Goal: Information Seeking & Learning: Learn about a topic

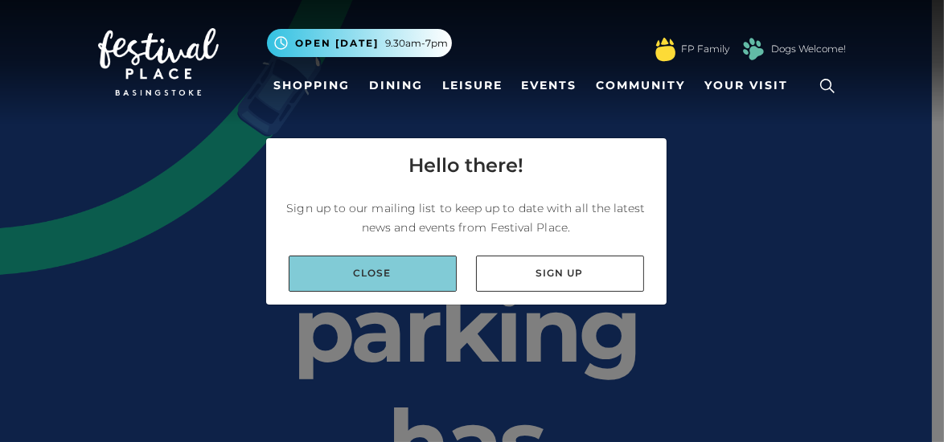
click at [404, 282] on link "Close" at bounding box center [373, 274] width 168 height 36
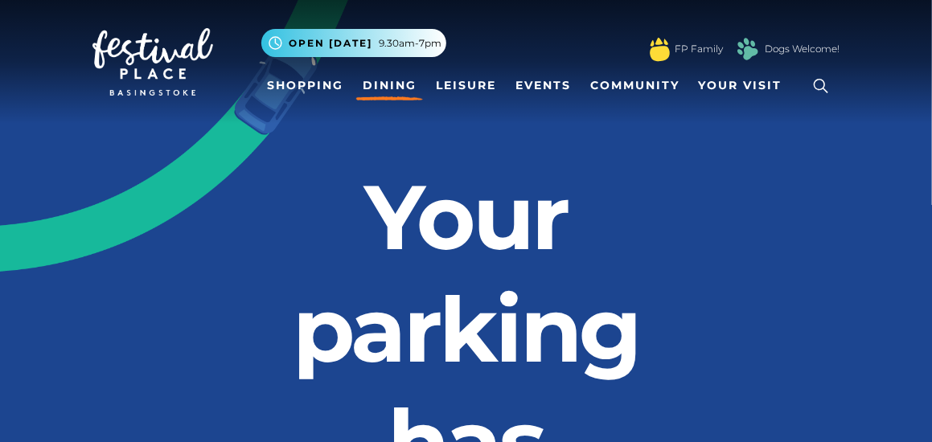
click at [387, 94] on link "Dining" at bounding box center [389, 86] width 67 height 30
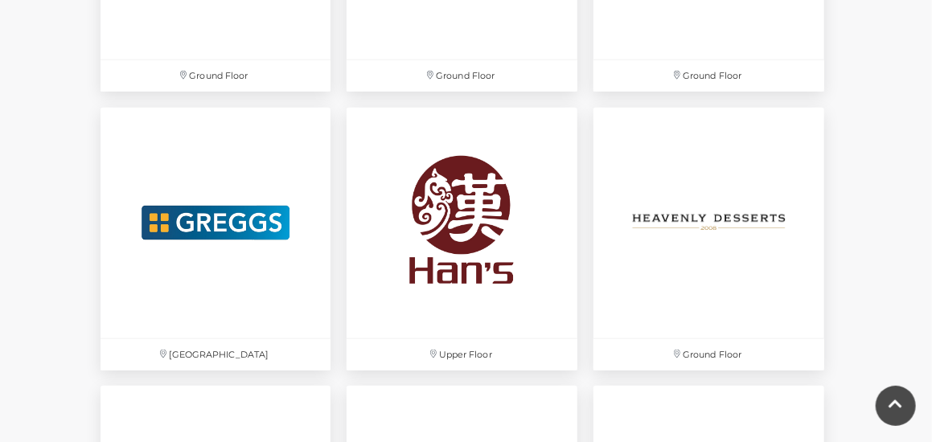
scroll to position [3008, 0]
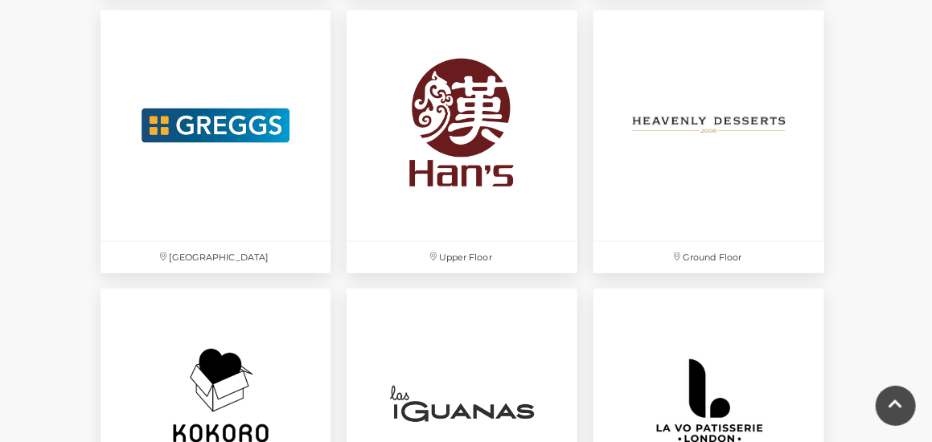
drag, startPoint x: 943, startPoint y: 191, endPoint x: 938, endPoint y: 256, distance: 64.5
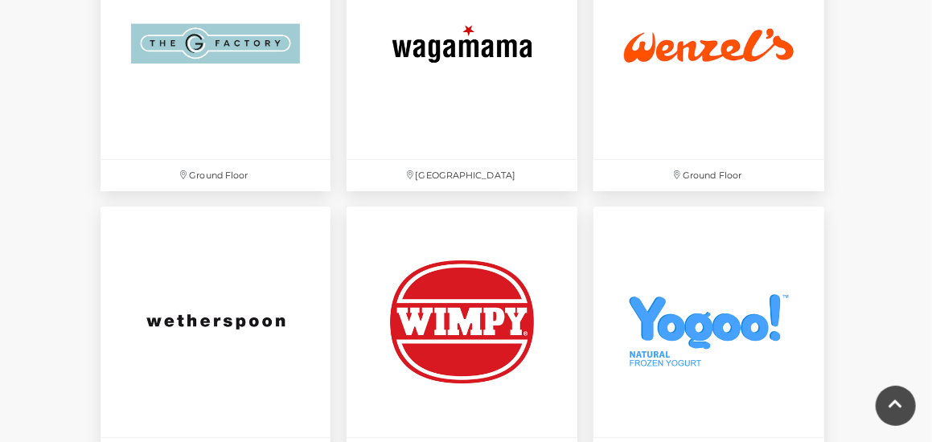
scroll to position [4879, 0]
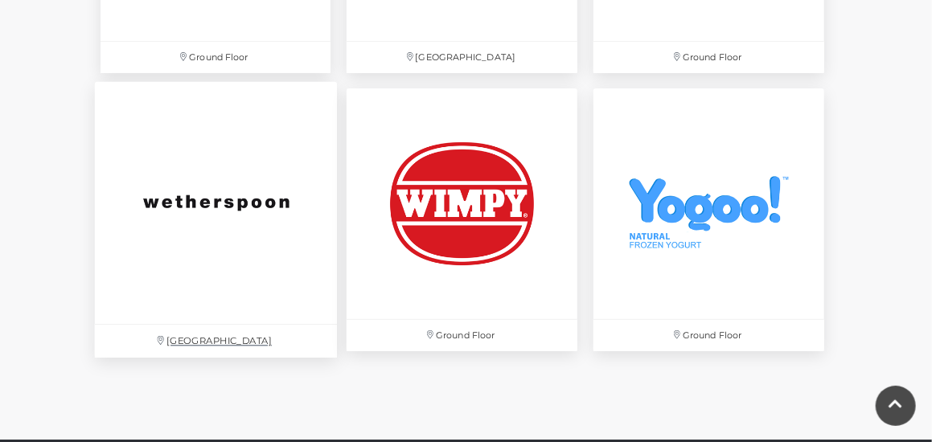
click at [218, 192] on img at bounding box center [215, 203] width 242 height 242
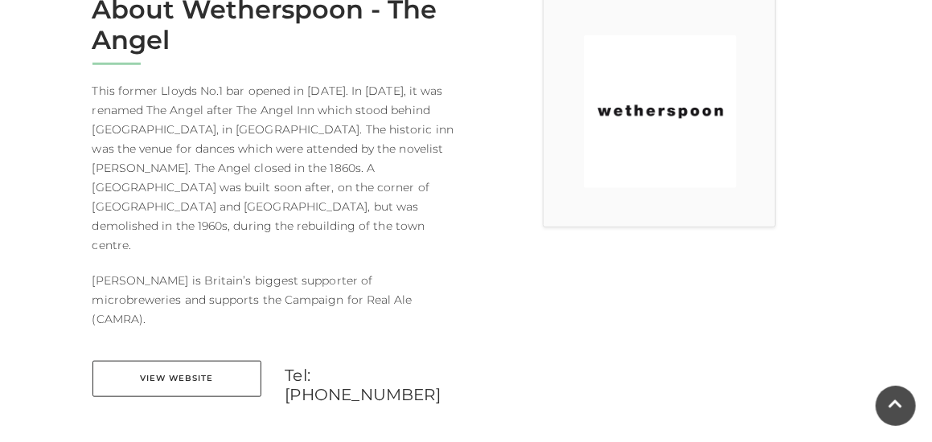
scroll to position [464, 0]
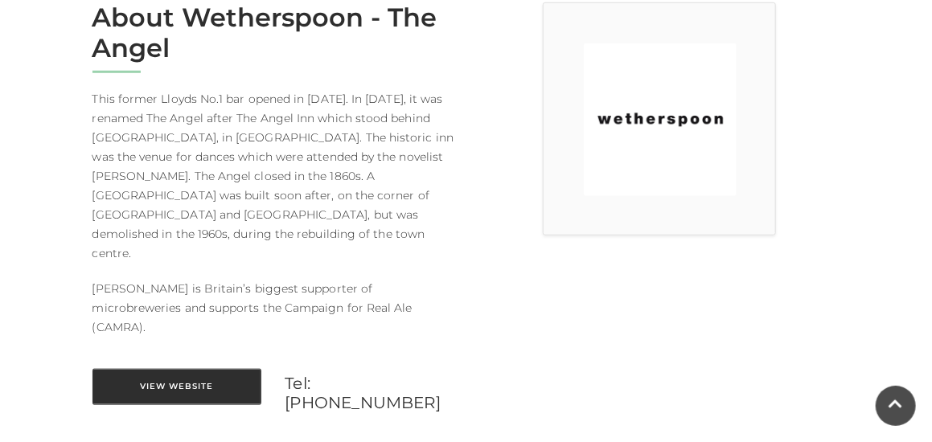
click at [229, 369] on link "View Website" at bounding box center [176, 387] width 169 height 36
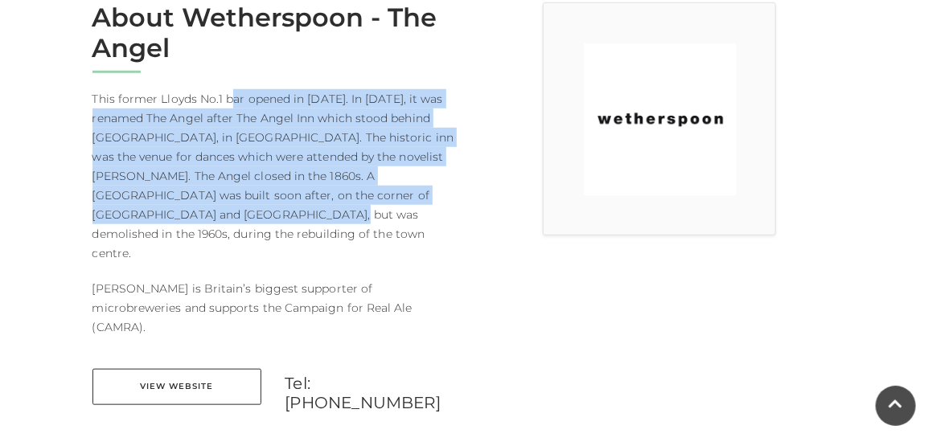
drag, startPoint x: 232, startPoint y: 92, endPoint x: 235, endPoint y: 230, distance: 138.3
click at [235, 230] on p "This former Lloyds No.1 bar opened in 2002. In 2015, it was renamed The Angel a…" at bounding box center [273, 176] width 362 height 174
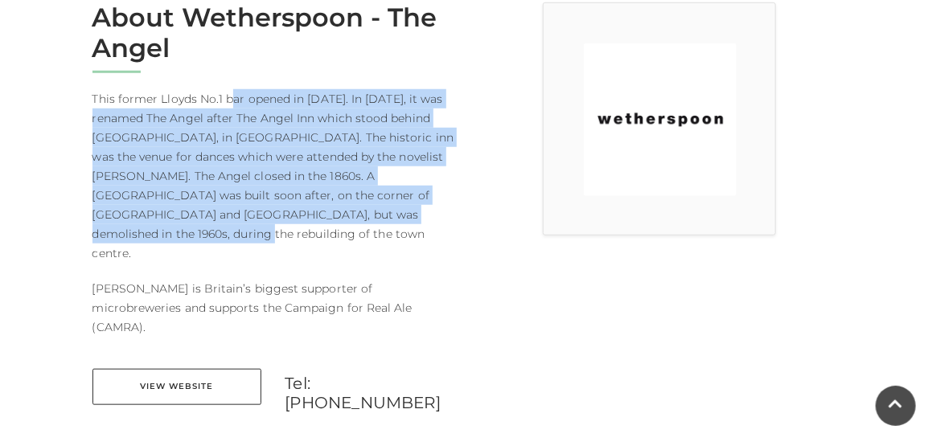
click at [235, 230] on p "This former Lloyds No.1 bar opened in 2002. In 2015, it was renamed The Angel a…" at bounding box center [273, 176] width 362 height 174
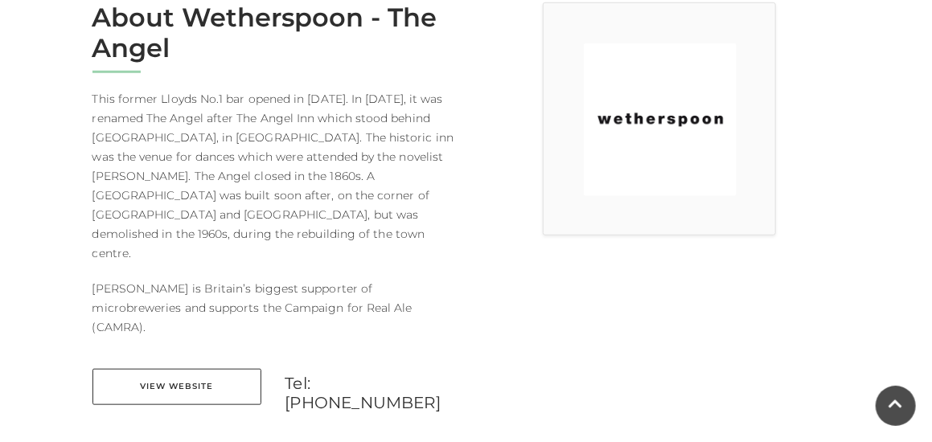
drag, startPoint x: 235, startPoint y: 230, endPoint x: 244, endPoint y: 114, distance: 116.0
click at [244, 114] on p "This former Lloyds No.1 bar opened in 2002. In 2015, it was renamed The Angel a…" at bounding box center [273, 176] width 362 height 174
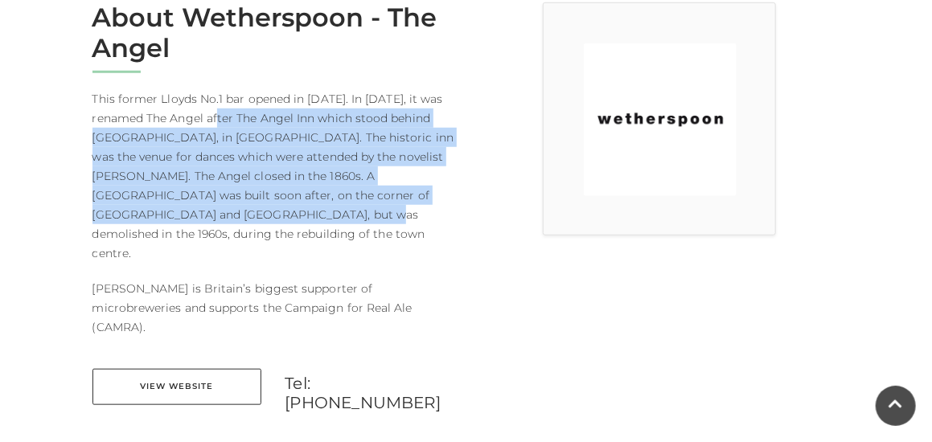
drag, startPoint x: 244, startPoint y: 114, endPoint x: 244, endPoint y: 222, distance: 107.7
click at [244, 222] on p "This former Lloyds No.1 bar opened in 2002. In 2015, it was renamed The Angel a…" at bounding box center [273, 176] width 362 height 174
click at [244, 221] on p "This former Lloyds No.1 bar opened in 2002. In 2015, it was renamed The Angel a…" at bounding box center [273, 176] width 362 height 174
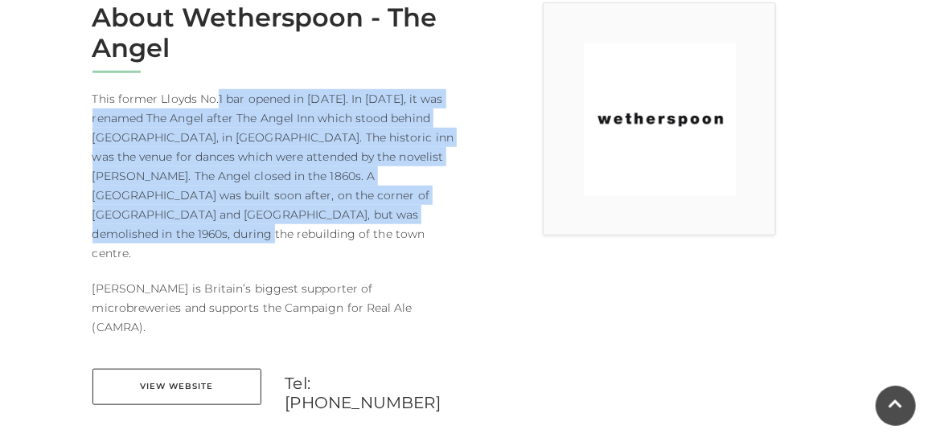
drag, startPoint x: 246, startPoint y: 229, endPoint x: 215, endPoint y: 88, distance: 143.9
click at [215, 89] on p "This former Lloyds No.1 bar opened in 2002. In 2015, it was renamed The Angel a…" at bounding box center [273, 176] width 362 height 174
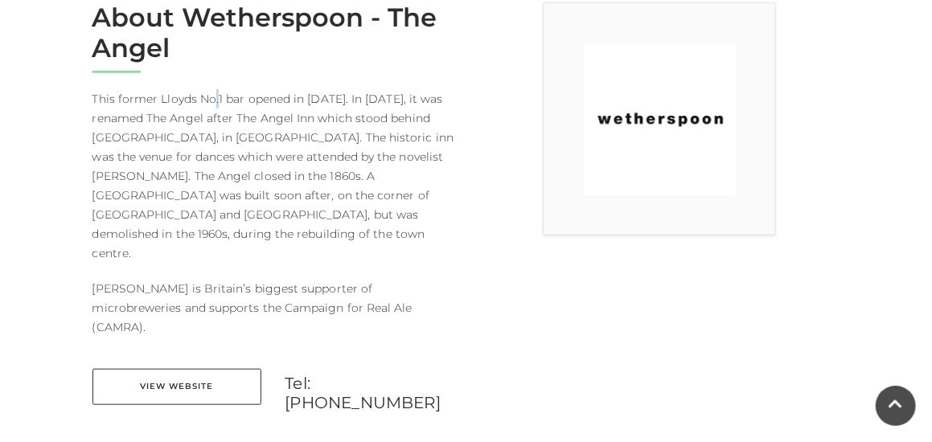
click at [215, 88] on div "About Wetherspoon - The Angel This former Lloyds No.1 bar opened in 2002. In 20…" at bounding box center [273, 214] width 386 height 425
drag, startPoint x: 215, startPoint y: 88, endPoint x: 202, endPoint y: 182, distance: 95.0
click at [202, 182] on div "About Wetherspoon - The Angel This former Lloyds No.1 bar opened in 2002. In 20…" at bounding box center [273, 214] width 386 height 425
click at [202, 182] on p "This former Lloyds No.1 bar opened in 2002. In 2015, it was renamed The Angel a…" at bounding box center [273, 176] width 362 height 174
drag, startPoint x: 202, startPoint y: 182, endPoint x: 199, endPoint y: 117, distance: 66.0
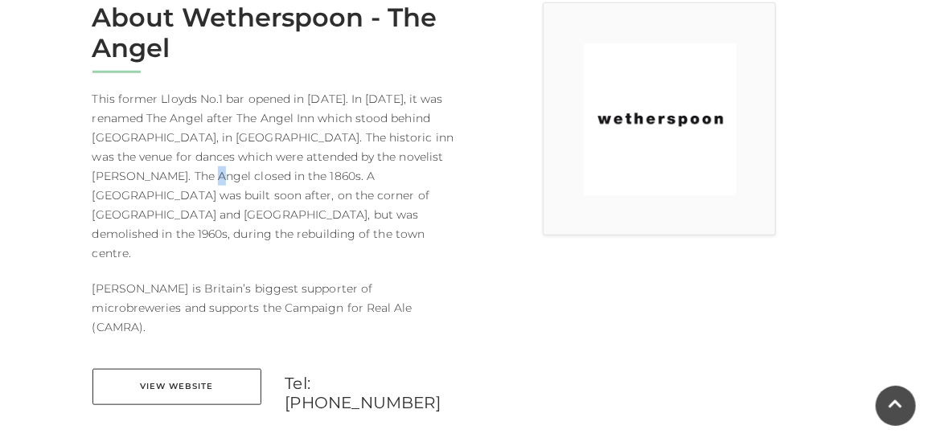
click at [199, 117] on p "This former Lloyds No.1 bar opened in 2002. In 2015, it was renamed The Angel a…" at bounding box center [273, 176] width 362 height 174
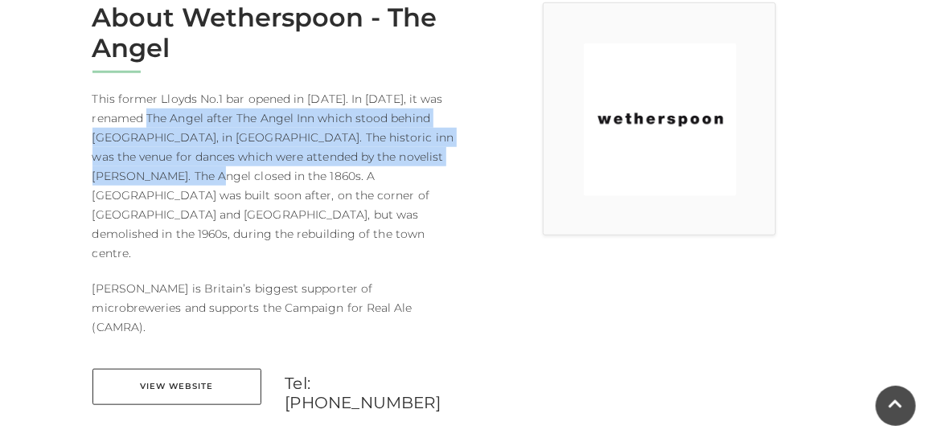
click at [199, 117] on p "This former Lloyds No.1 bar opened in 2002. In 2015, it was renamed The Angel a…" at bounding box center [273, 176] width 362 height 174
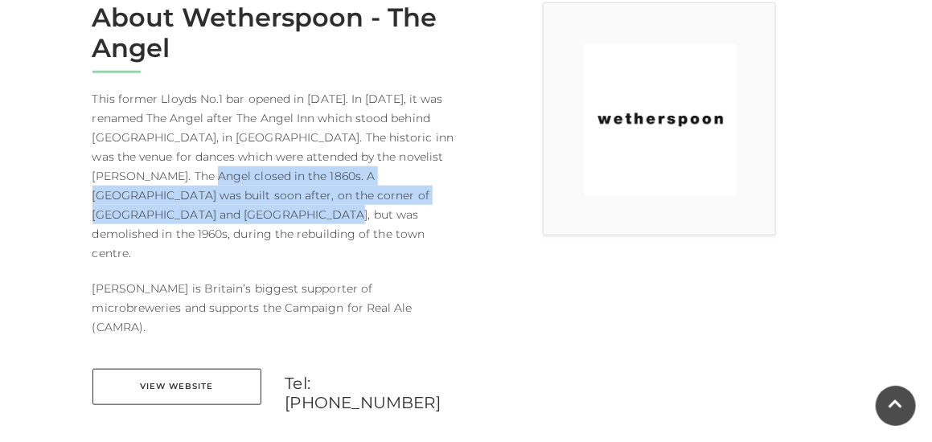
drag, startPoint x: 199, startPoint y: 117, endPoint x: 203, endPoint y: 216, distance: 99.7
click at [203, 216] on p "This former Lloyds No.1 bar opened in 2002. In 2015, it was renamed The Angel a…" at bounding box center [273, 176] width 362 height 174
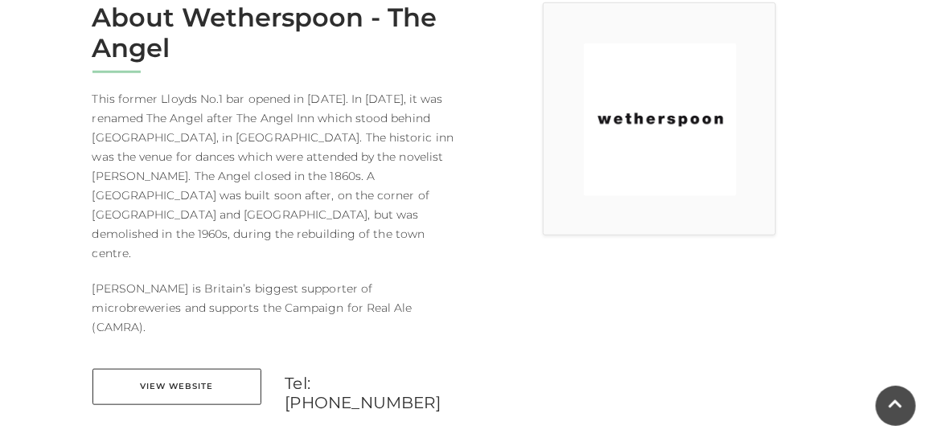
drag, startPoint x: 203, startPoint y: 216, endPoint x: 189, endPoint y: 145, distance: 72.0
click at [189, 145] on p "This former Lloyds No.1 bar opened in 2002. In 2015, it was renamed The Angel a…" at bounding box center [273, 176] width 362 height 174
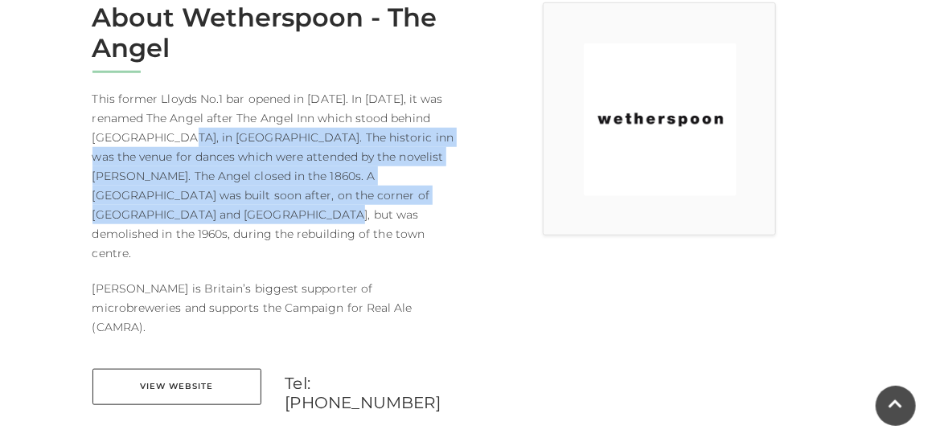
drag, startPoint x: 189, startPoint y: 145, endPoint x: 203, endPoint y: 211, distance: 66.5
click at [203, 211] on p "This former Lloyds No.1 bar opened in 2002. In 2015, it was renamed The Angel a…" at bounding box center [273, 176] width 362 height 174
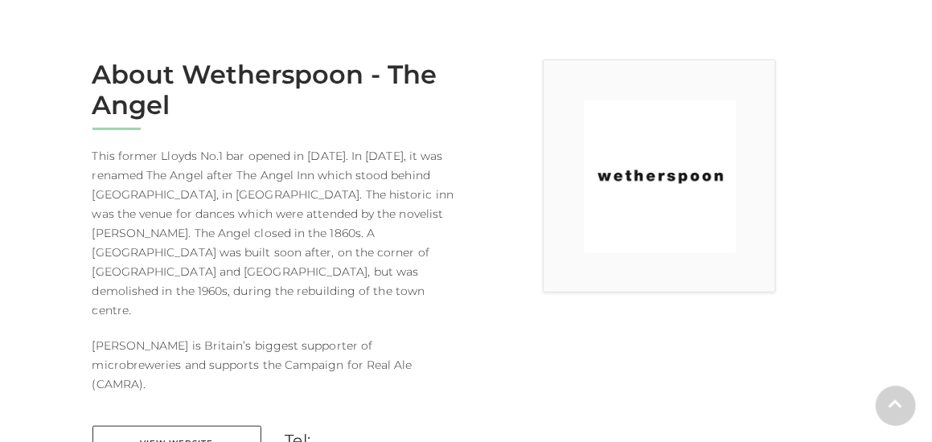
scroll to position [443, 0]
